Goal: Task Accomplishment & Management: Manage account settings

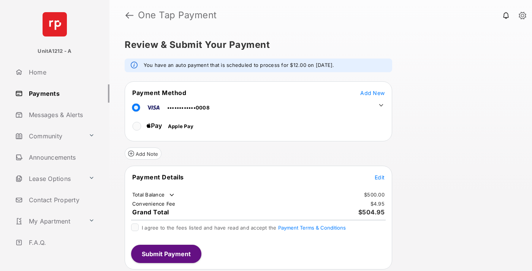
click at [372, 93] on span "Add New" at bounding box center [372, 93] width 24 height 6
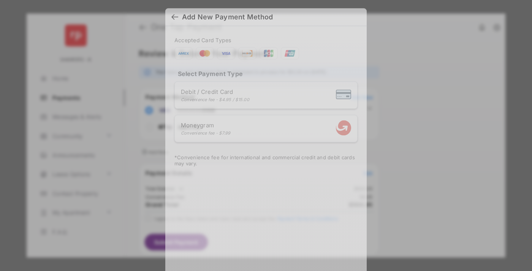
scroll to position [6, 0]
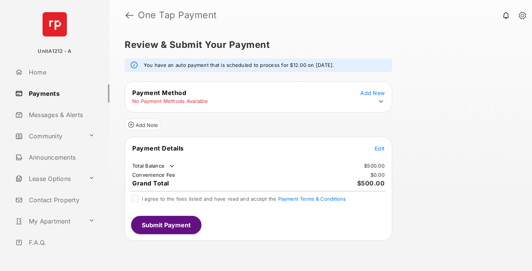
click at [381, 101] on icon at bounding box center [380, 101] width 7 height 7
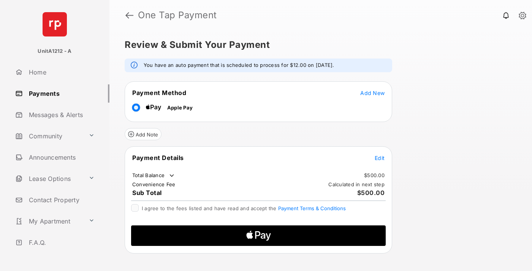
click at [379, 158] on span "Edit" at bounding box center [379, 158] width 10 height 6
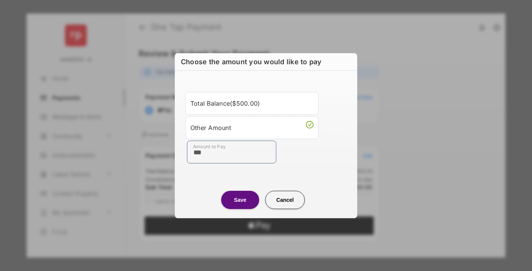
type input "***"
click at [240, 199] on button "Save" at bounding box center [240, 200] width 38 height 18
